Goal: Navigation & Orientation: Go to known website

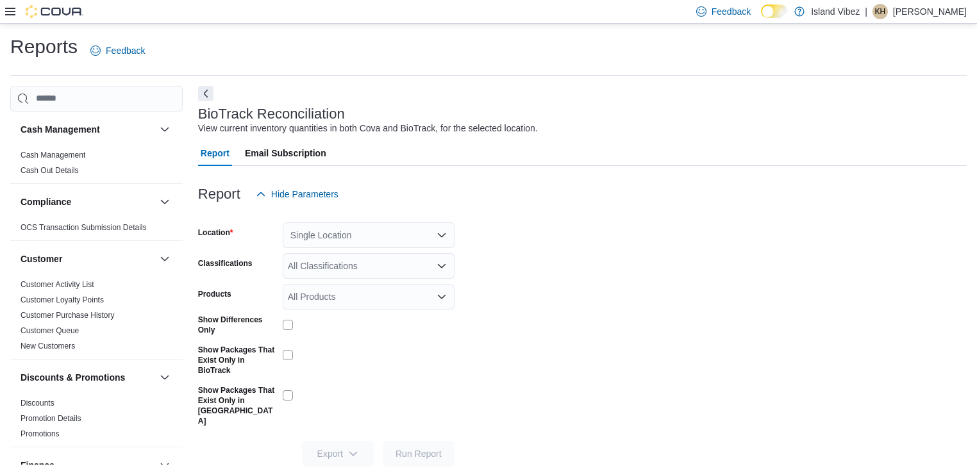
scroll to position [3, 0]
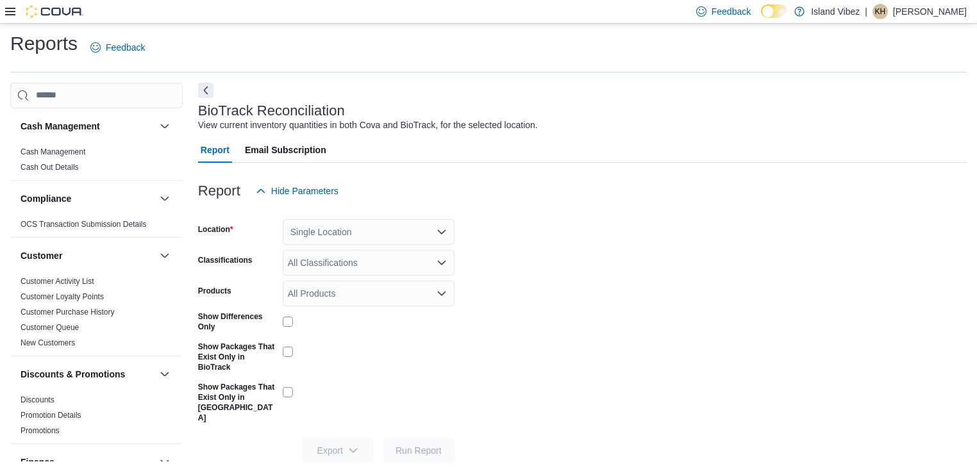
click at [12, 10] on icon at bounding box center [10, 11] width 10 height 10
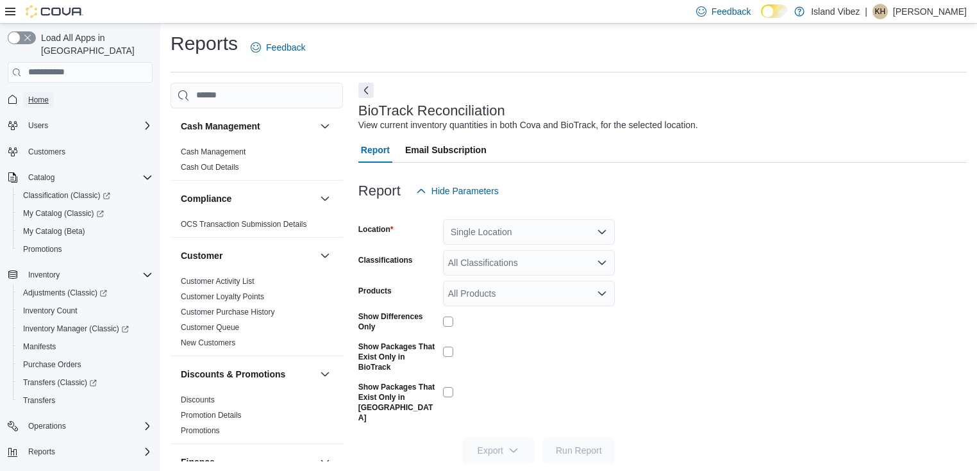
click at [51, 92] on link "Home" at bounding box center [38, 99] width 31 height 15
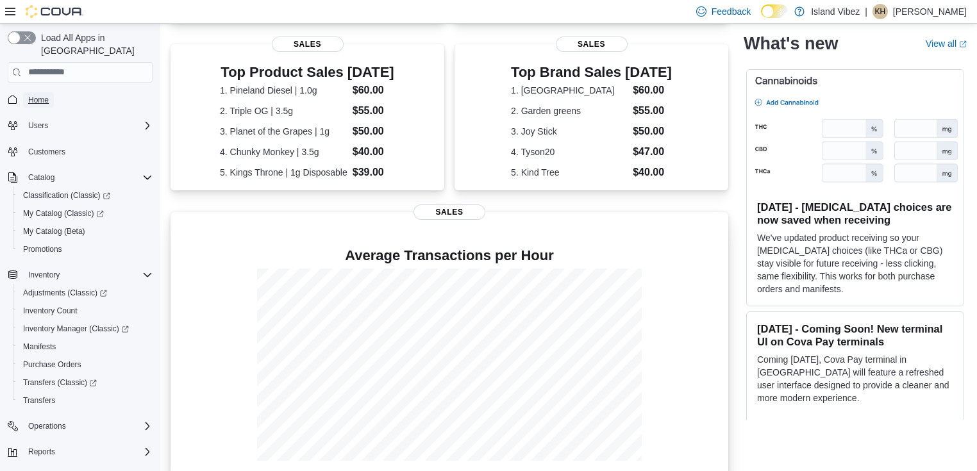
scroll to position [383, 0]
